Goal: Transaction & Acquisition: Purchase product/service

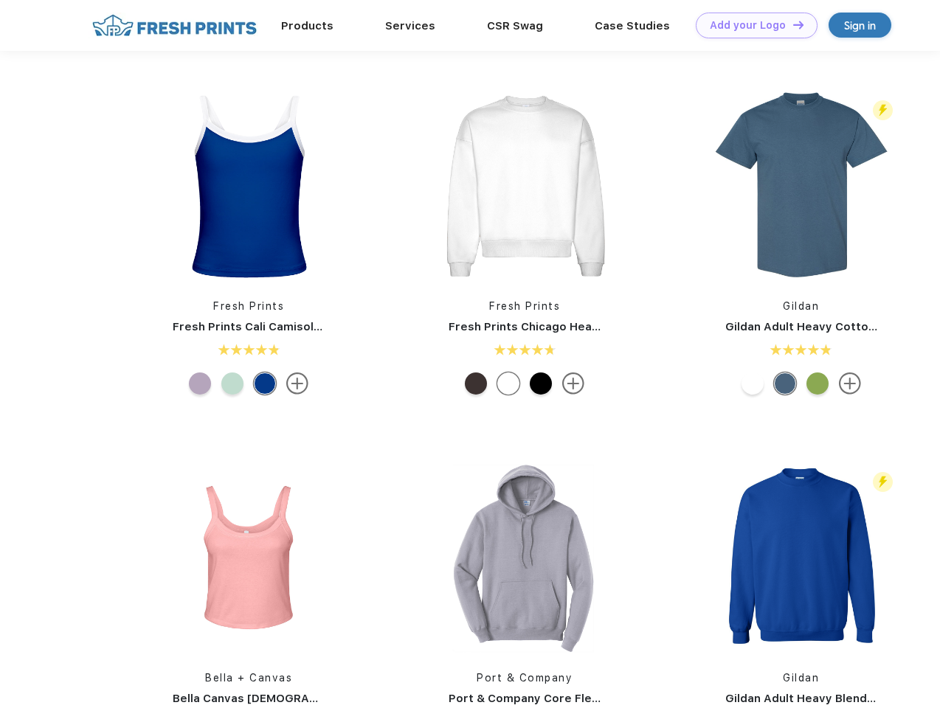
click at [751, 25] on link "Add your Logo Design Tool" at bounding box center [757, 26] width 122 height 26
click at [0, 0] on div "Design Tool" at bounding box center [0, 0] width 0 height 0
click at [791, 24] on link "Add your Logo Design Tool" at bounding box center [757, 26] width 122 height 26
click at [249, 186] on img at bounding box center [248, 186] width 196 height 196
click at [200, 384] on div at bounding box center [200, 383] width 22 height 22
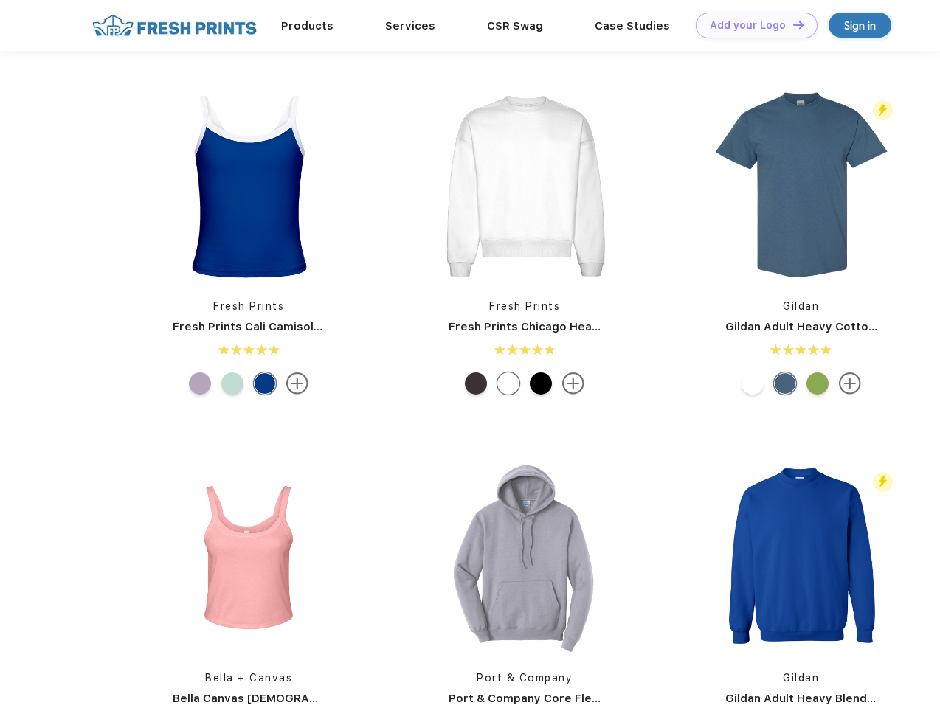
click at [232, 384] on div at bounding box center [232, 383] width 22 height 22
click at [265, 384] on div at bounding box center [265, 383] width 22 height 22
click at [524, 186] on img at bounding box center [524, 186] width 196 height 196
click at [476, 384] on div at bounding box center [476, 383] width 22 height 22
click at [508, 384] on div at bounding box center [508, 383] width 22 height 22
